Goal: Task Accomplishment & Management: Manage account settings

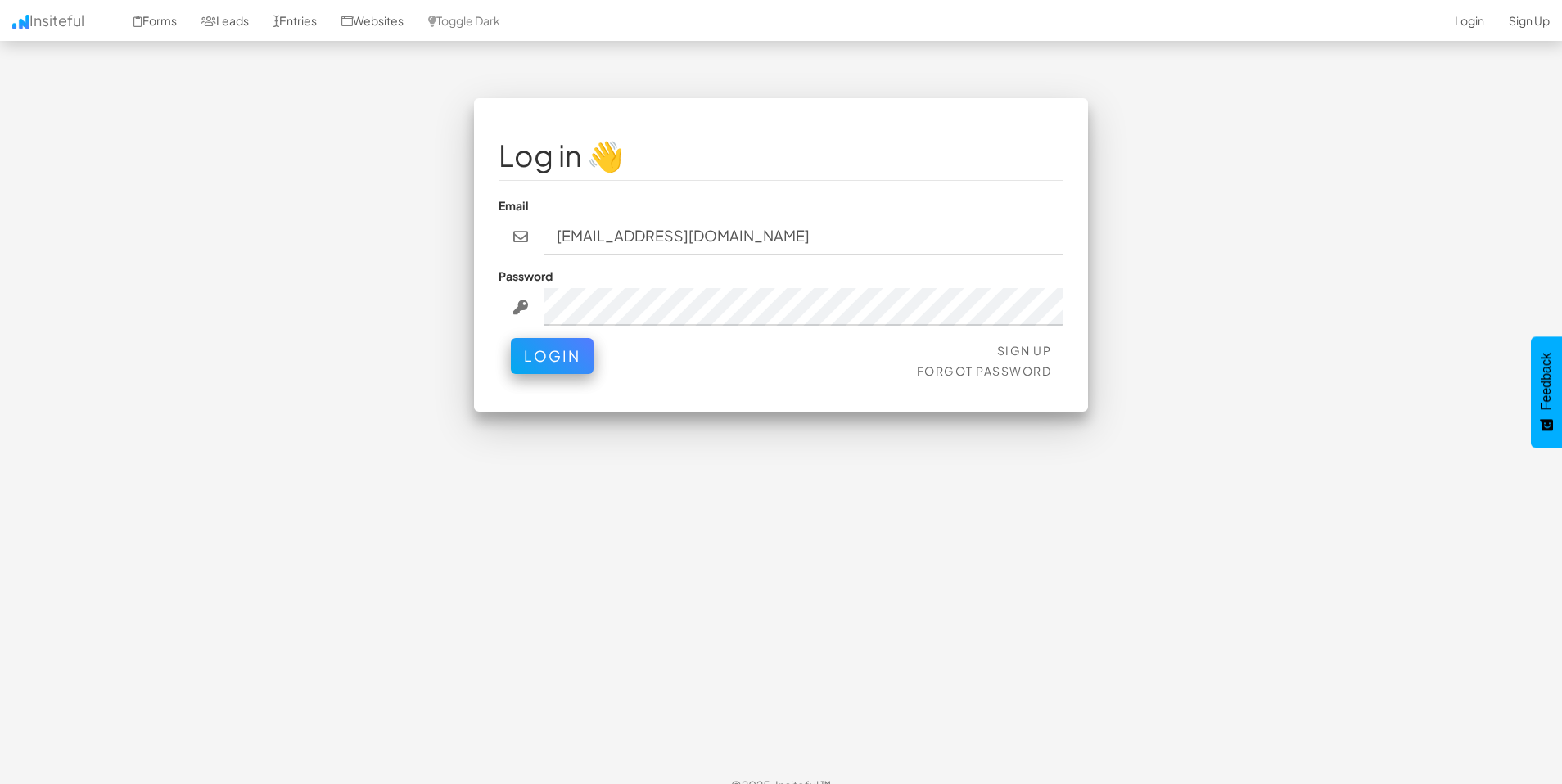
type input "Team@joinopus.org"
click at [555, 354] on button "Login" at bounding box center [552, 352] width 83 height 36
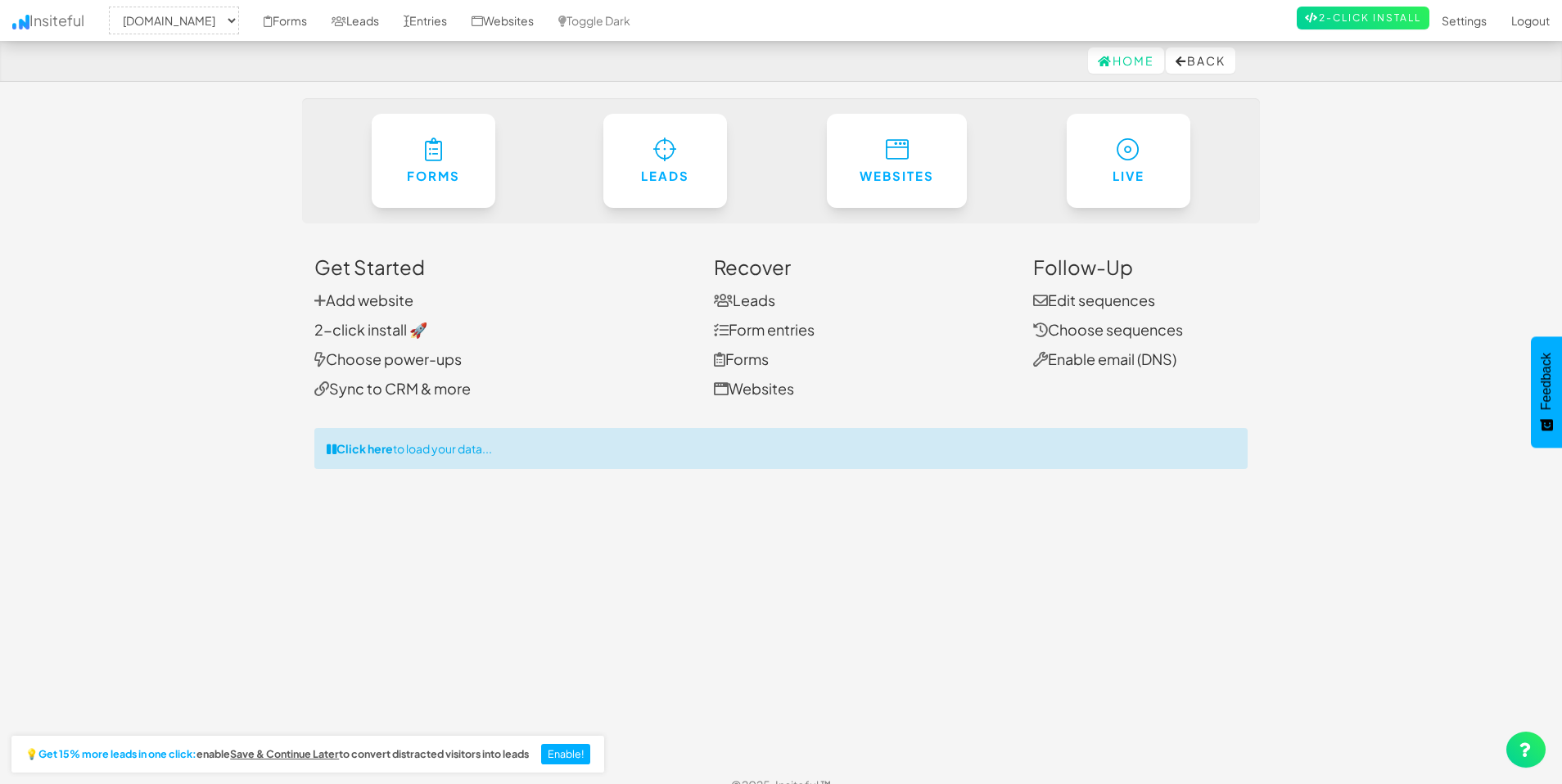
click at [1323, 634] on body "Home Back Toggle navigation Insiteful -- None -- www.theeasies.com www.joinopus…" at bounding box center [781, 402] width 1562 height 805
click at [232, 26] on select "-- None -- www.theeasies.com www.joinopus.org joinopus.org" at bounding box center [173, 21] width 130 height 28
select select "2530"
click at [113, 7] on select "-- None -- www.theeasies.com www.joinopus.org joinopus.org" at bounding box center [173, 21] width 130 height 28
select select "2530"
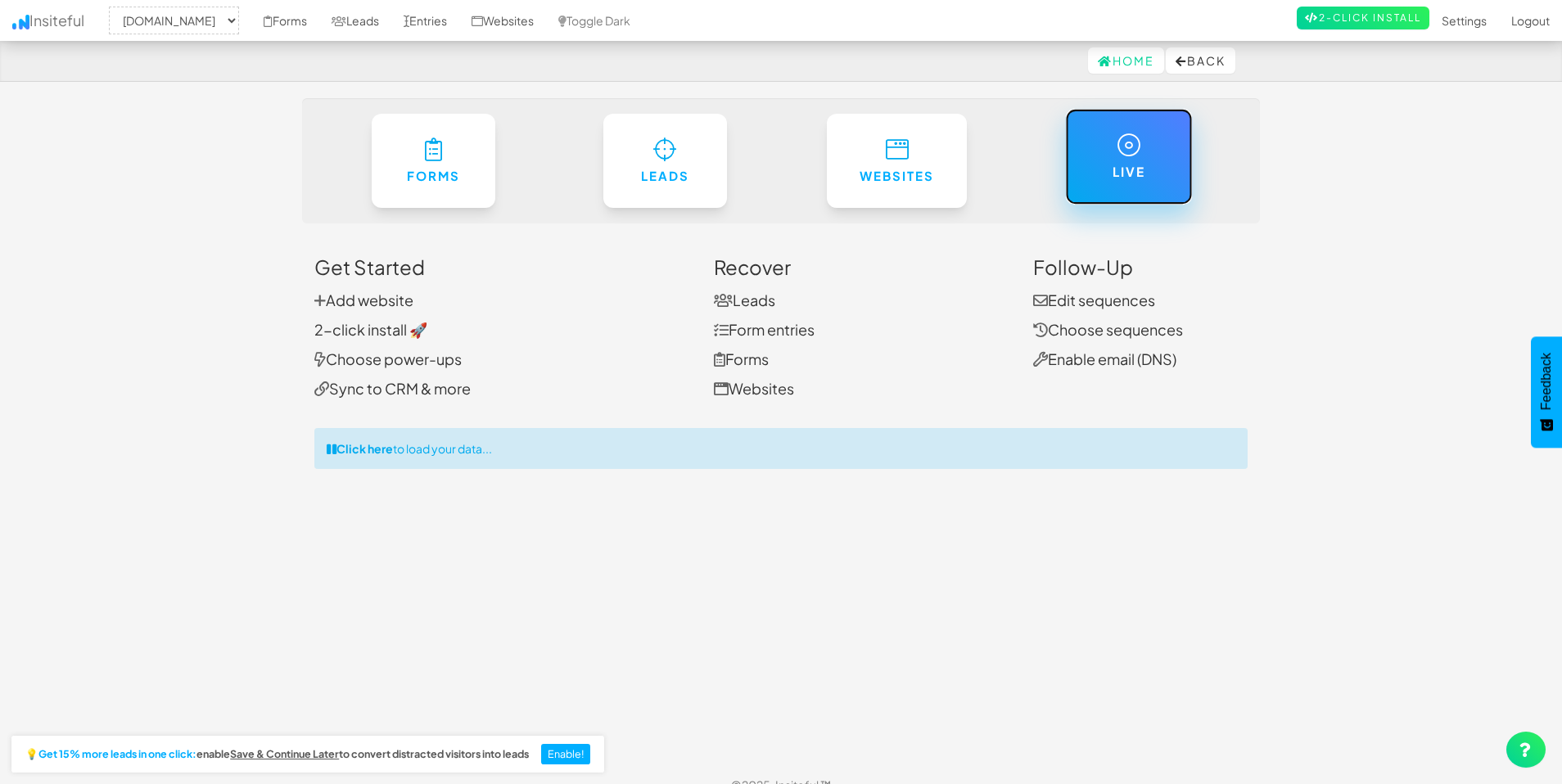
click at [1082, 180] on link "Live" at bounding box center [1128, 156] width 127 height 95
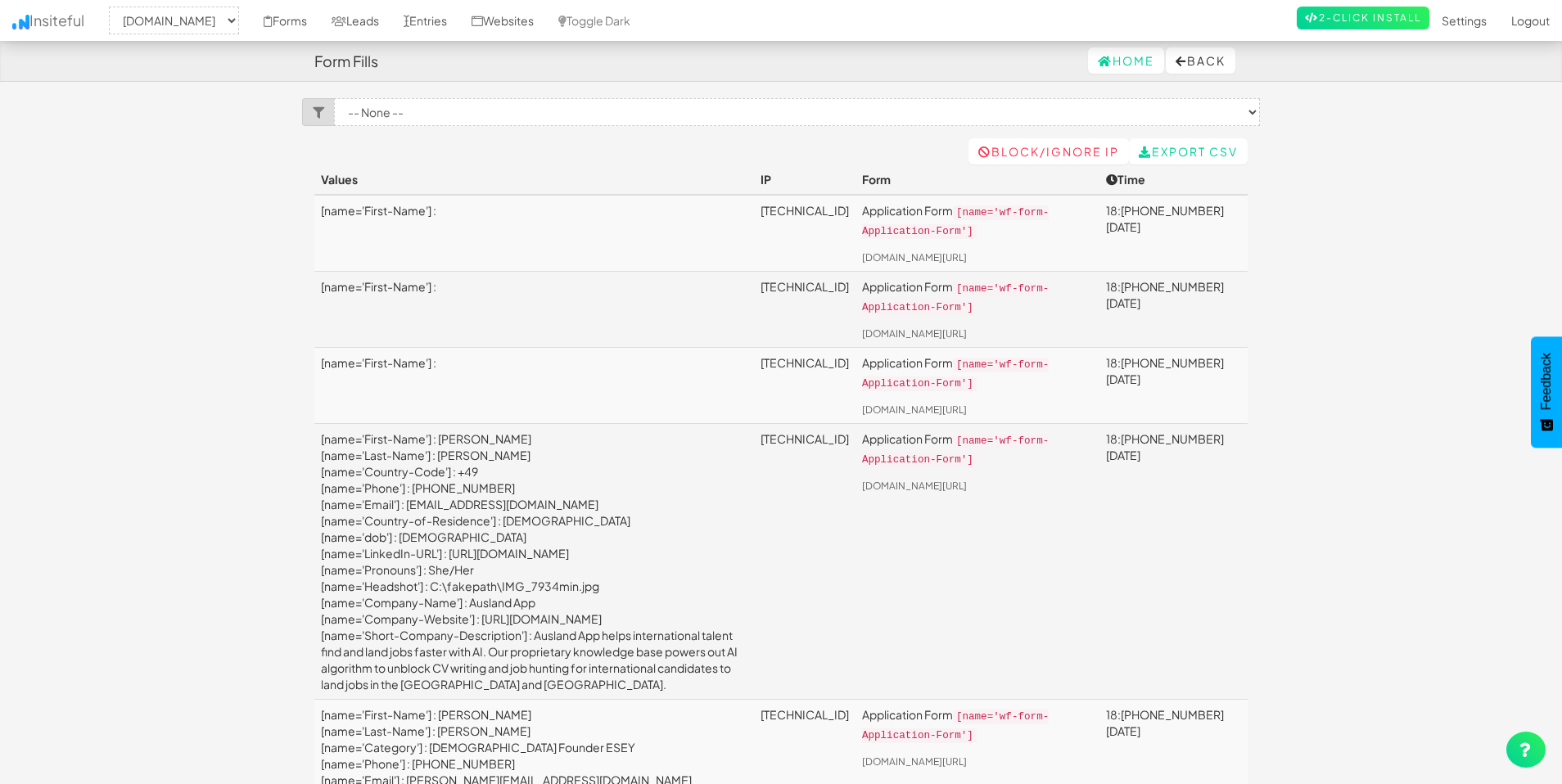
select select "2530"
